Goal: Check status: Check status

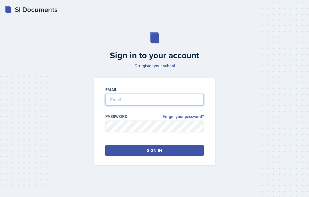
click at [189, 106] on input "email" at bounding box center [154, 100] width 98 height 12
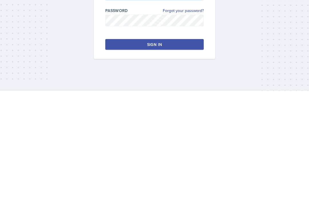
click at [123, 94] on input "[EMAIL_ADDRESS][DOMAIN_NAME]" at bounding box center [154, 100] width 98 height 12
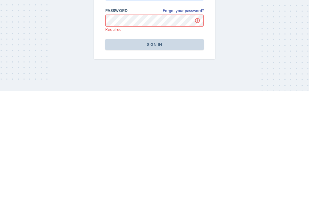
type input "[EMAIL_ADDRESS][DOMAIN_NAME]"
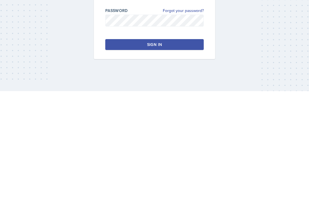
click at [177, 145] on button "Sign in" at bounding box center [154, 150] width 98 height 11
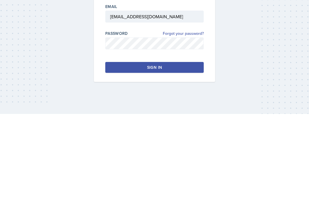
click at [182, 145] on button "Sign in" at bounding box center [154, 150] width 98 height 11
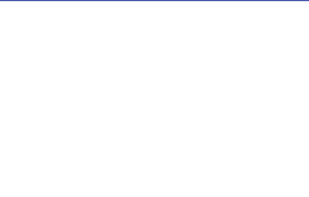
click at [163, 145] on button "Sign in" at bounding box center [154, 150] width 98 height 11
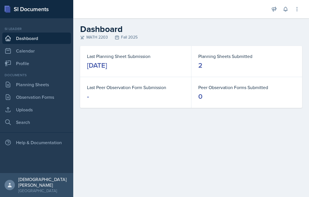
click at [216, 62] on dd "2" at bounding box center [246, 65] width 97 height 9
click at [19, 79] on link "Planning Sheets" at bounding box center [36, 84] width 69 height 11
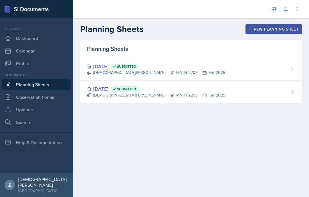
click at [110, 76] on div "[DATE] Submitted [PERSON_NAME] MATH 2203 Fall 2025" at bounding box center [191, 69] width 222 height 23
click at [106, 90] on div "[DATE] Submitted" at bounding box center [156, 89] width 138 height 8
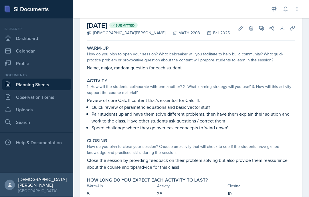
scroll to position [16, 0]
